Goal: Task Accomplishment & Management: Use online tool/utility

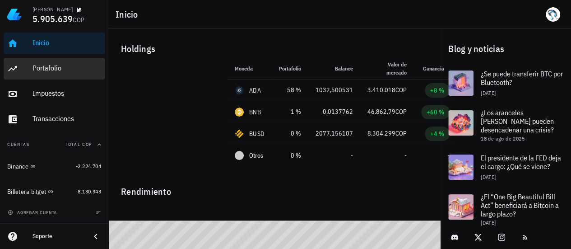
click at [56, 66] on div "Portafolio" at bounding box center [67, 68] width 69 height 9
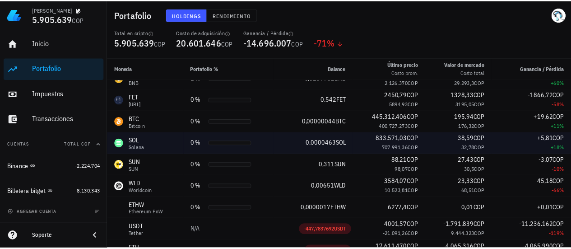
scroll to position [69, 0]
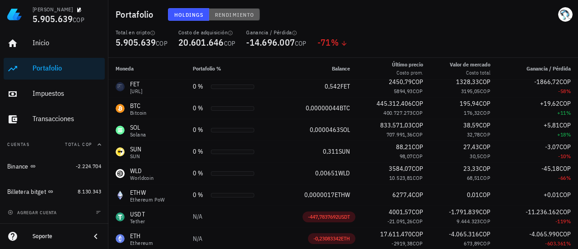
click at [240, 16] on span "Rendimiento" at bounding box center [235, 14] width 40 height 7
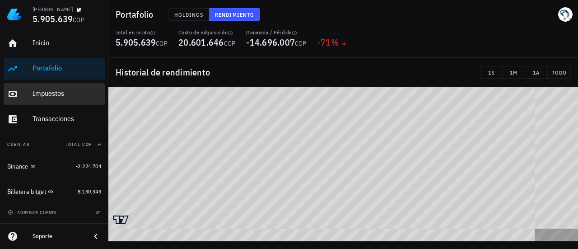
click at [62, 91] on div "Impuestos" at bounding box center [67, 93] width 69 height 9
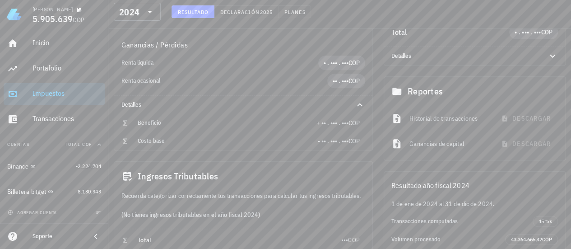
scroll to position [137, 0]
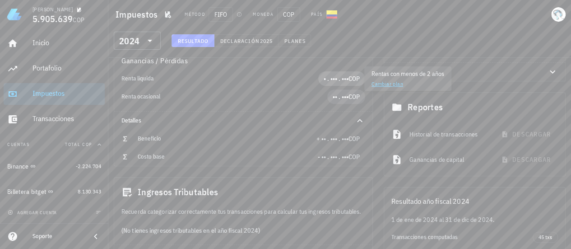
click at [337, 78] on span "• . ••• . •••" at bounding box center [336, 79] width 25 height 8
click at [260, 70] on div "Renta liquida • . ••• . ••• COP" at bounding box center [243, 79] width 258 height 18
